Goal: Task Accomplishment & Management: Use online tool/utility

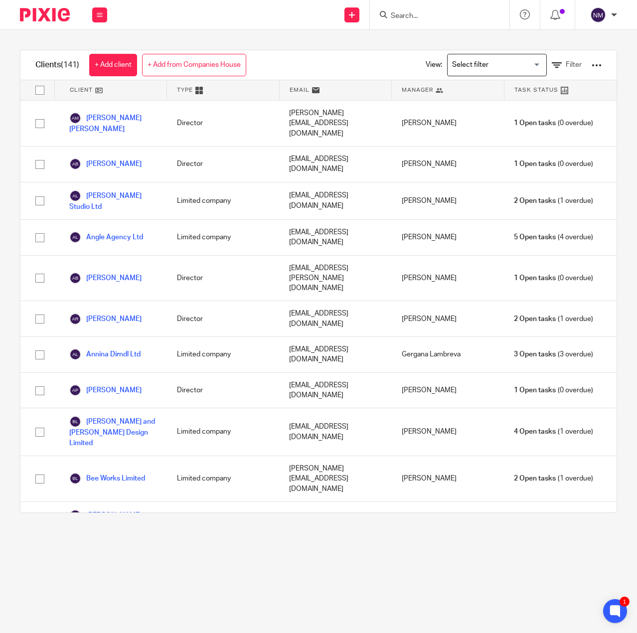
click at [400, 14] on input "Search" at bounding box center [435, 16] width 90 height 9
type input "presco"
click at [483, 39] on link at bounding box center [450, 38] width 124 height 15
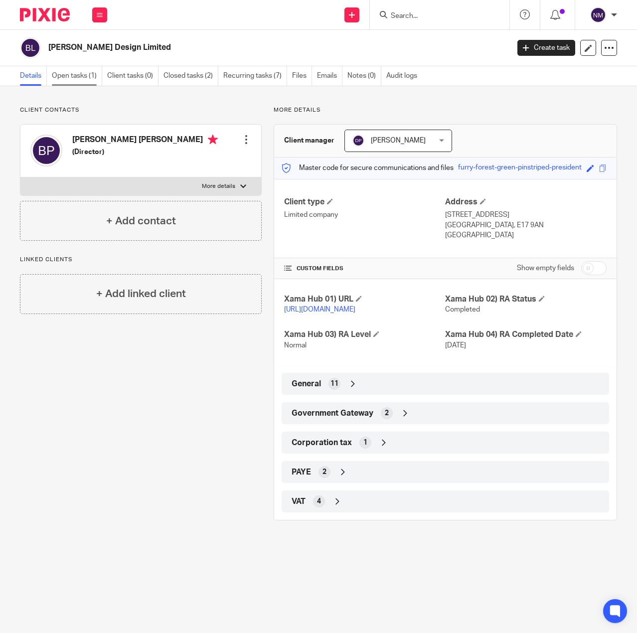
click at [68, 76] on link "Open tasks (1)" at bounding box center [77, 75] width 50 height 19
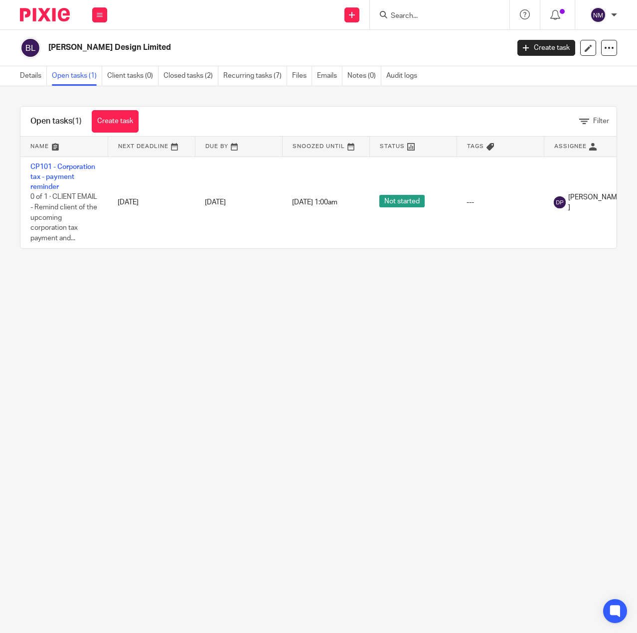
click at [265, 73] on link "Recurring tasks (7)" at bounding box center [255, 75] width 64 height 19
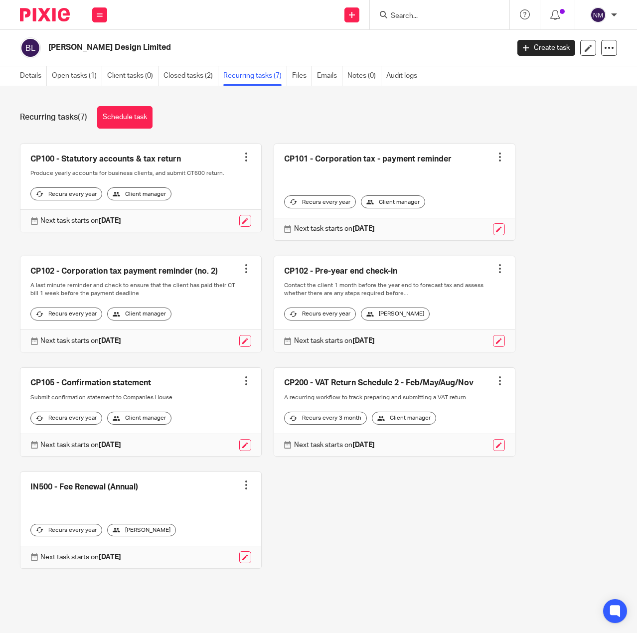
click at [242, 154] on div at bounding box center [246, 157] width 10 height 10
click at [205, 180] on link "Create task" at bounding box center [203, 178] width 80 height 14
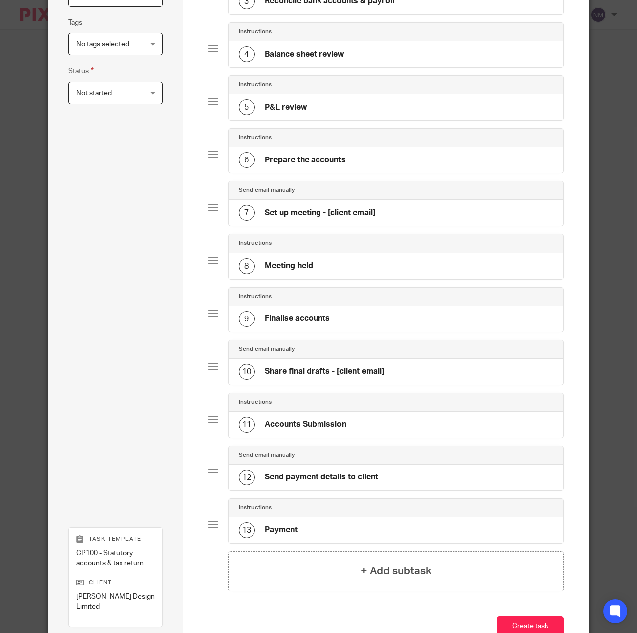
scroll to position [200, 0]
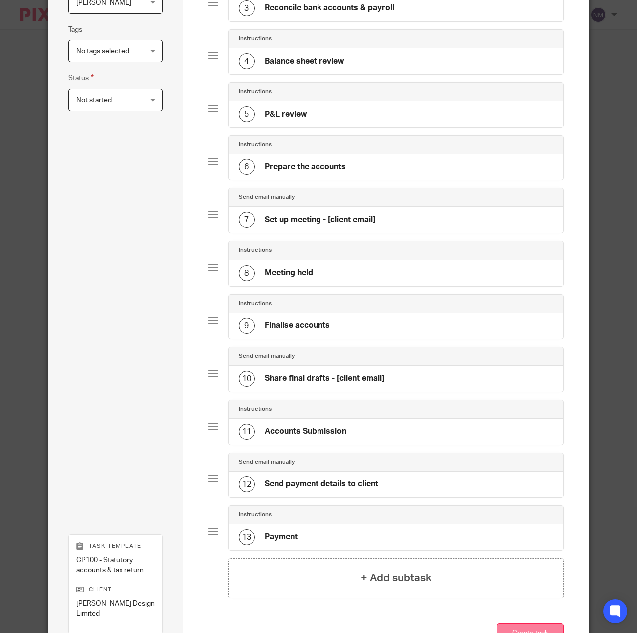
click at [519, 623] on button "Create task" at bounding box center [530, 633] width 67 height 21
